Goal: Check status: Check status

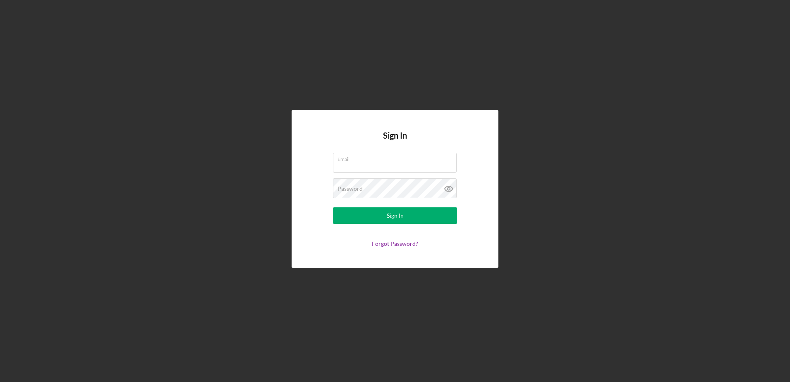
type input "[EMAIL_ADDRESS][DOMAIN_NAME]"
click at [372, 226] on form "Email [EMAIL_ADDRESS][DOMAIN_NAME] Password Sign In Forgot Password?" at bounding box center [394, 200] width 165 height 94
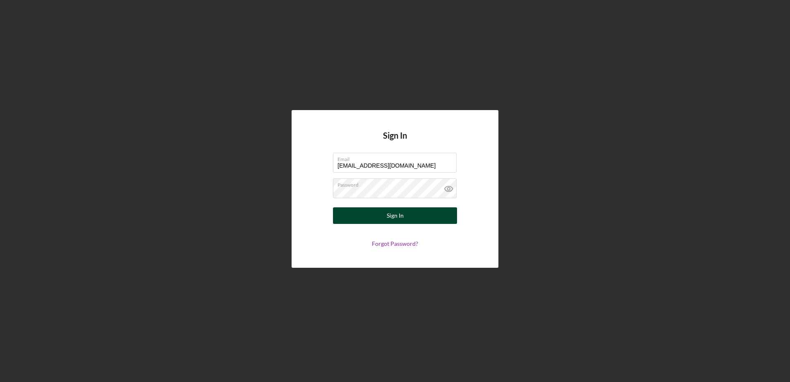
click at [374, 218] on button "Sign In" at bounding box center [395, 215] width 124 height 17
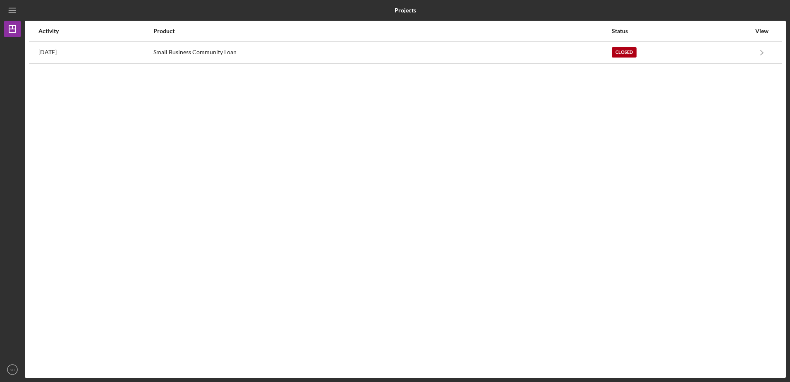
click at [722, 66] on div "Activity Product Status View [DATE] Small Business Community Loan Closed Icon/N…" at bounding box center [405, 199] width 761 height 357
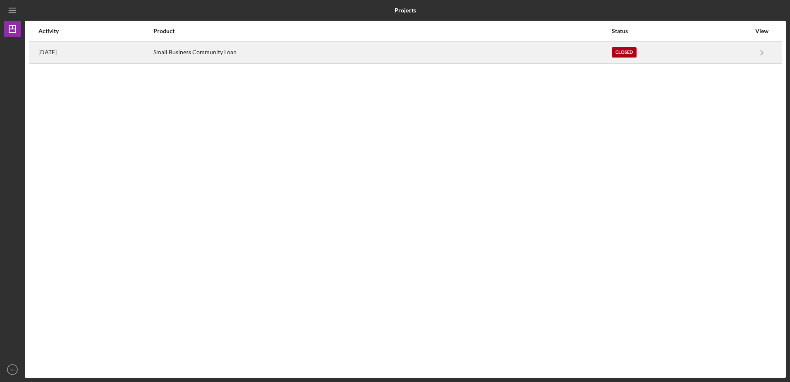
click at [713, 57] on div "Closed" at bounding box center [681, 52] width 139 height 21
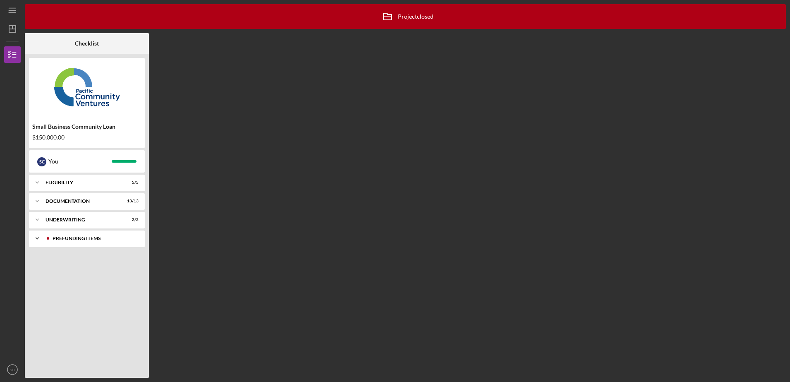
click at [98, 240] on div "Prefunding Items" at bounding box center [94, 238] width 82 height 5
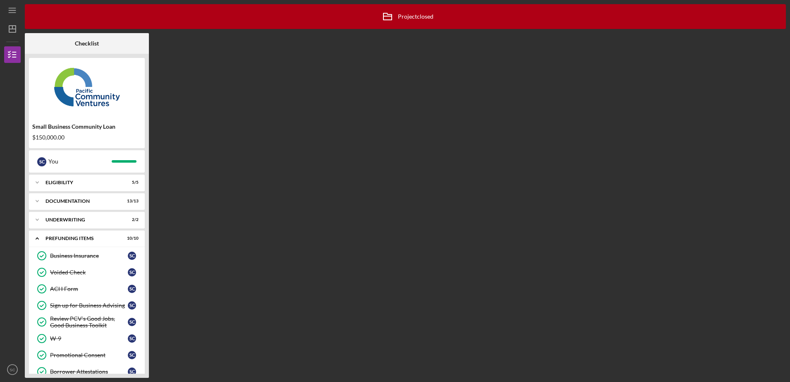
drag, startPoint x: 791, startPoint y: 193, endPoint x: 791, endPoint y: 210, distance: 17.4
click at [789, 210] on html "Icon/Menu Checklist Icon/Archived Project closed Icon/Info Checklist Small Busi…" at bounding box center [395, 191] width 790 height 382
click at [91, 216] on div "Icon/Expander Underwriting 2 / 2" at bounding box center [87, 219] width 116 height 17
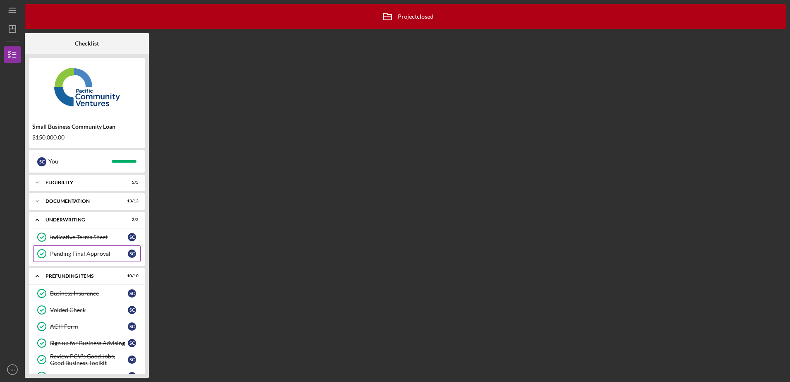
click at [86, 253] on div "Pending Final Approval" at bounding box center [89, 253] width 78 height 7
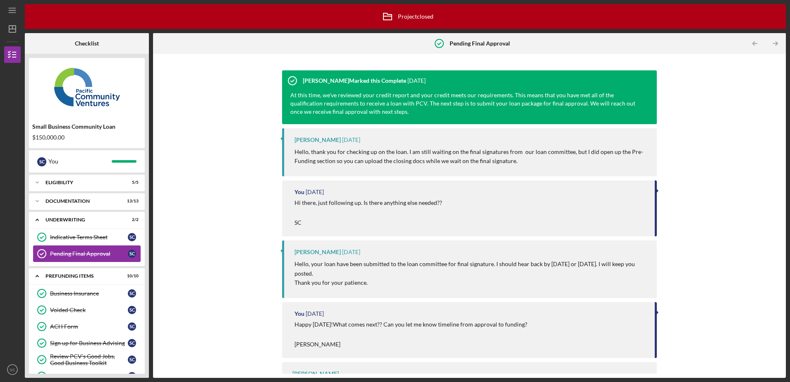
click at [86, 246] on link "Pending Final Approval Pending Final Approval S C" at bounding box center [87, 253] width 108 height 17
click at [85, 232] on link "Indicative Terms Sheet Indicative Terms Sheet S C" at bounding box center [87, 237] width 108 height 17
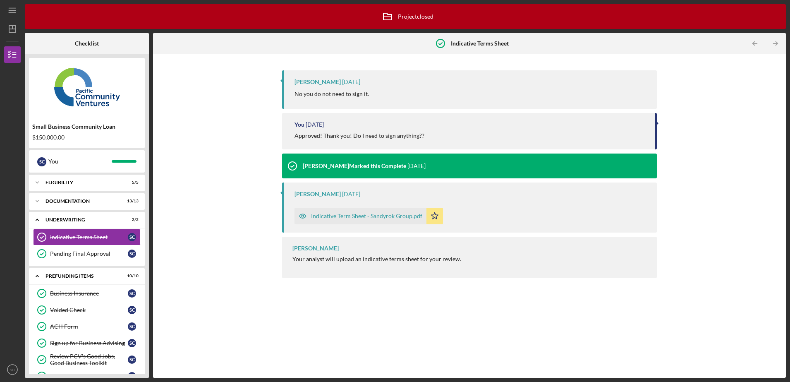
click at [379, 215] on div "Indicative Term Sheet - Sandyrok Group.pdf" at bounding box center [366, 216] width 111 height 7
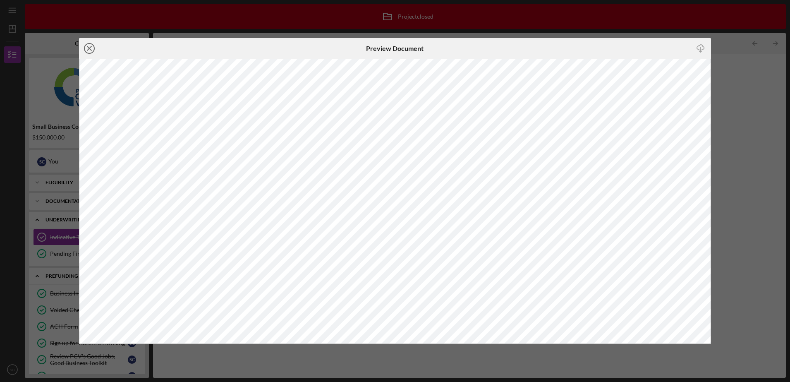
click at [85, 43] on icon "Icon/Close" at bounding box center [89, 48] width 21 height 21
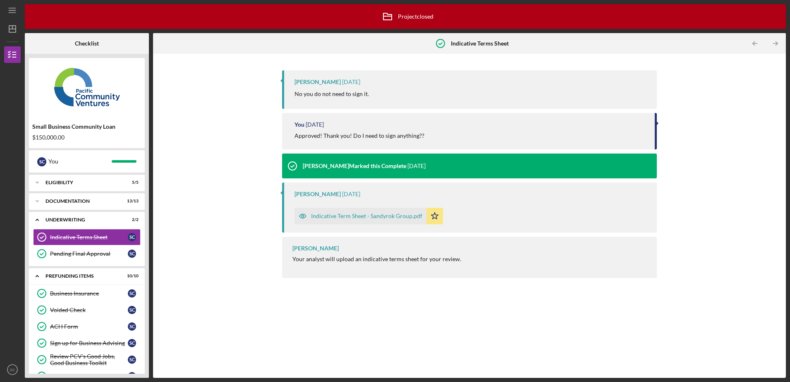
drag, startPoint x: 789, startPoint y: 172, endPoint x: 789, endPoint y: 132, distance: 39.7
click at [789, 132] on div "Icon/Menu Indicative Terms Sheet Indicative Terms Sheet Icon/Archived Project c…" at bounding box center [395, 191] width 790 height 382
click at [351, 71] on div "[PERSON_NAME] [DATE] No you do not need to sign it." at bounding box center [469, 89] width 375 height 38
click at [354, 93] on p "No you do not need to sign it." at bounding box center [331, 93] width 74 height 9
click at [76, 355] on div "Review PCV's Good Jobs, Good Business Toolkit" at bounding box center [89, 359] width 78 height 13
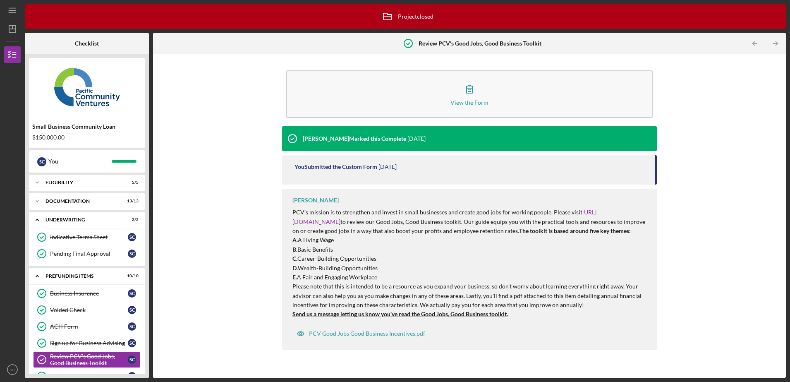
drag, startPoint x: 146, startPoint y: 193, endPoint x: 144, endPoint y: 284, distance: 91.4
click at [144, 284] on div "Small Business Community Loan $150,000.00 S C You Icon/Expander Eligibility 5 /…" at bounding box center [87, 216] width 124 height 324
click at [75, 370] on link "W-9 W-9 S C" at bounding box center [87, 376] width 108 height 17
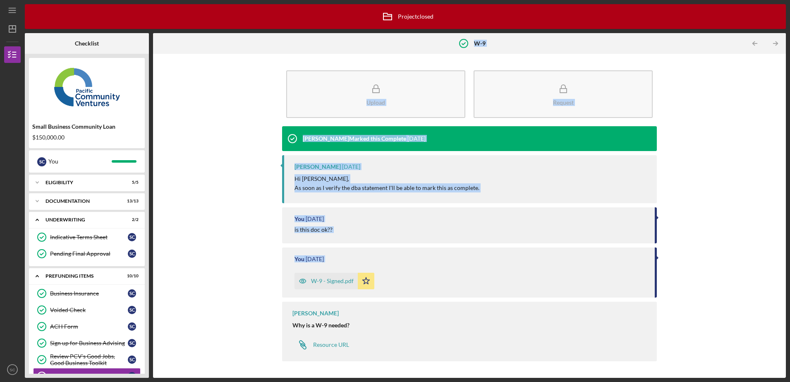
drag, startPoint x: 146, startPoint y: 237, endPoint x: 156, endPoint y: 299, distance: 62.5
click at [156, 299] on div "Icon/Archived Project closed Icon/Info Checklist Small Business Community Loan …" at bounding box center [405, 190] width 761 height 373
click at [86, 350] on link "Sign up for Business Advising Sign up for Business Advising S C" at bounding box center [87, 343] width 108 height 17
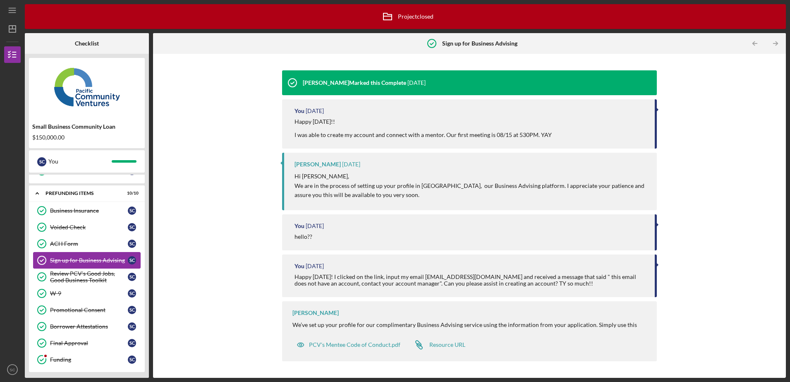
scroll to position [85, 0]
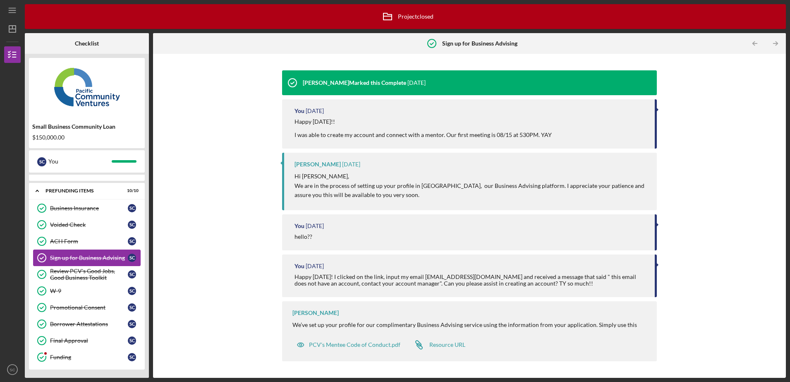
click at [86, 350] on link "Funding Funding S C" at bounding box center [87, 357] width 108 height 17
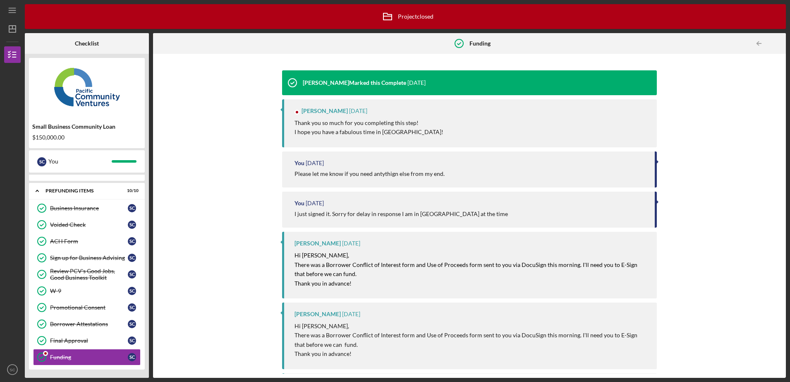
click at [450, 74] on div "[PERSON_NAME] Marked this Complete [DATE]" at bounding box center [469, 82] width 375 height 25
click at [334, 114] on div "[PERSON_NAME] [DATE] Thank you so much for you completing this step! I hope you…" at bounding box center [469, 123] width 375 height 48
click at [333, 111] on div "[PERSON_NAME]" at bounding box center [324, 111] width 46 height 7
click at [73, 153] on div "S C You" at bounding box center [87, 161] width 116 height 22
click at [15, 20] on icon "Icon/Dashboard" at bounding box center [12, 29] width 21 height 21
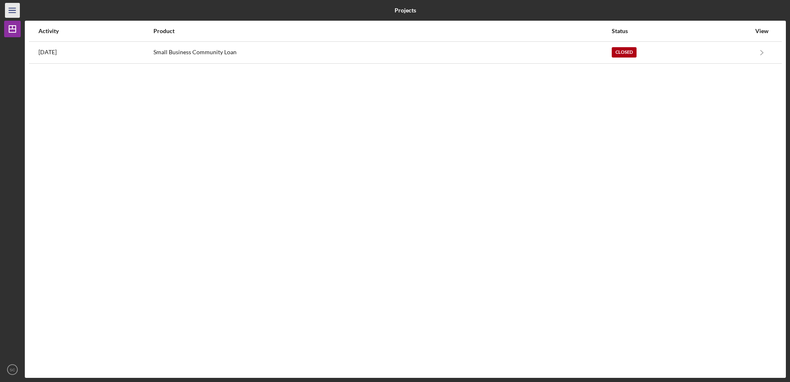
click at [13, 12] on icon "Icon/Menu" at bounding box center [12, 10] width 19 height 19
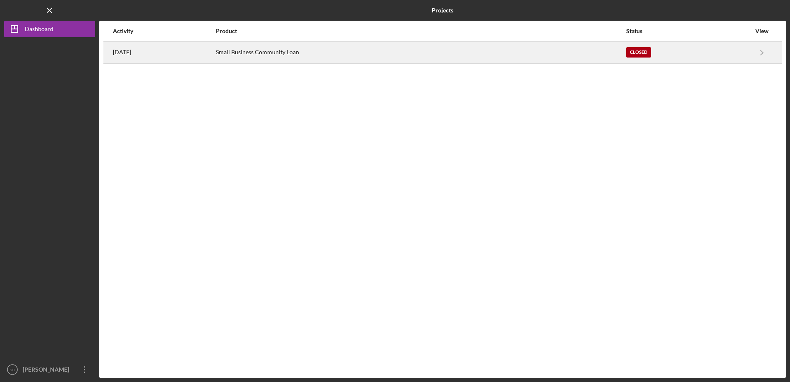
click at [727, 51] on div "Closed" at bounding box center [688, 52] width 124 height 21
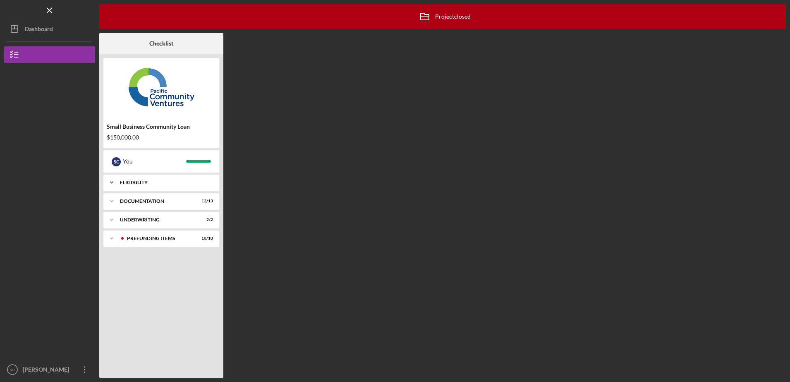
click at [143, 183] on div "Eligibility" at bounding box center [164, 182] width 89 height 5
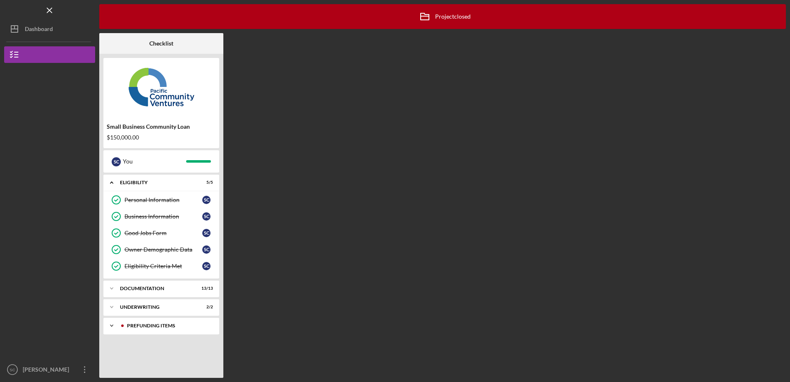
click at [145, 323] on div "Prefunding Items" at bounding box center [168, 325] width 82 height 5
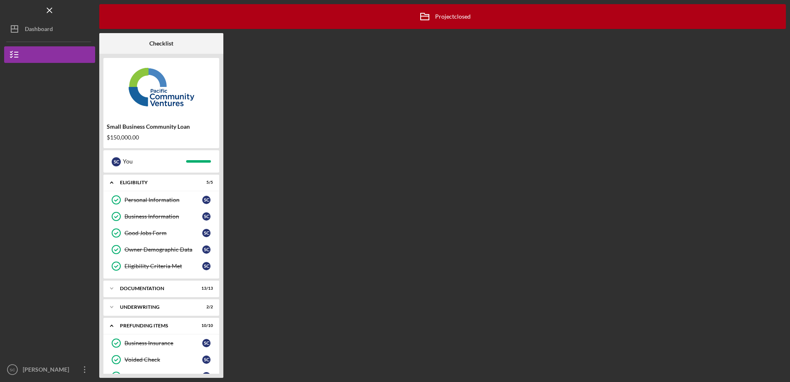
drag, startPoint x: 791, startPoint y: 124, endPoint x: 791, endPoint y: 217, distance: 93.0
click at [789, 217] on html "Icon/Menu Checklist Icon/Archived Project closed Icon/Info Checklist Small Busi…" at bounding box center [395, 191] width 790 height 382
click at [183, 282] on div "Icon/Expander Documentation 13 / 13" at bounding box center [161, 288] width 116 height 17
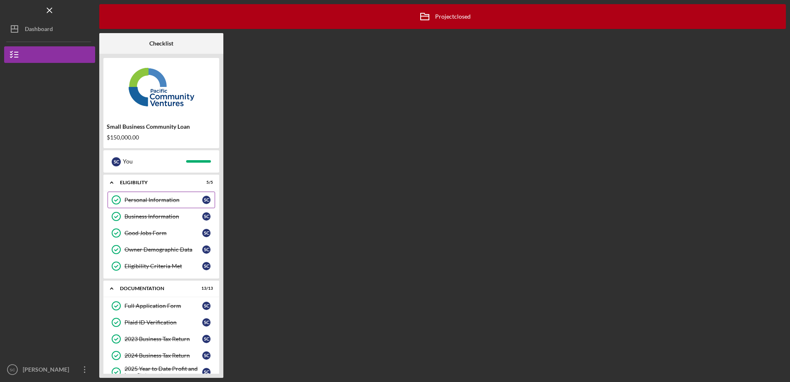
click at [155, 201] on div "Personal Information" at bounding box center [163, 199] width 78 height 7
